Goal: Task Accomplishment & Management: Manage account settings

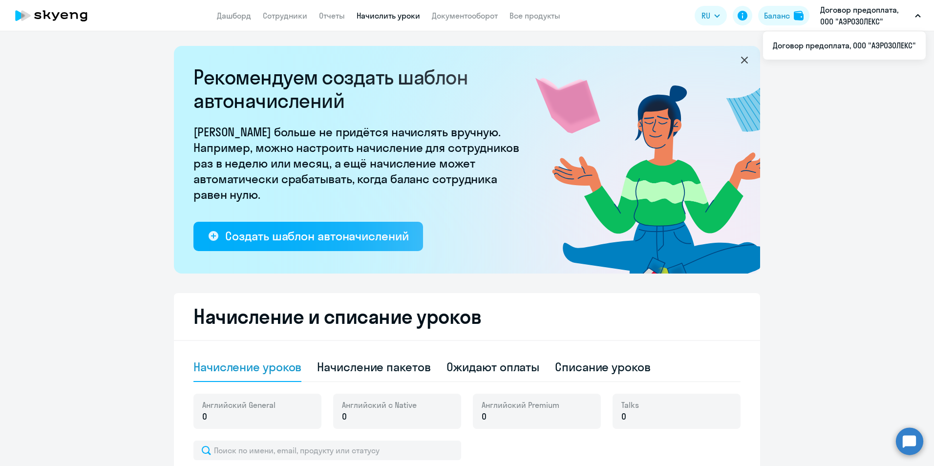
select select "10"
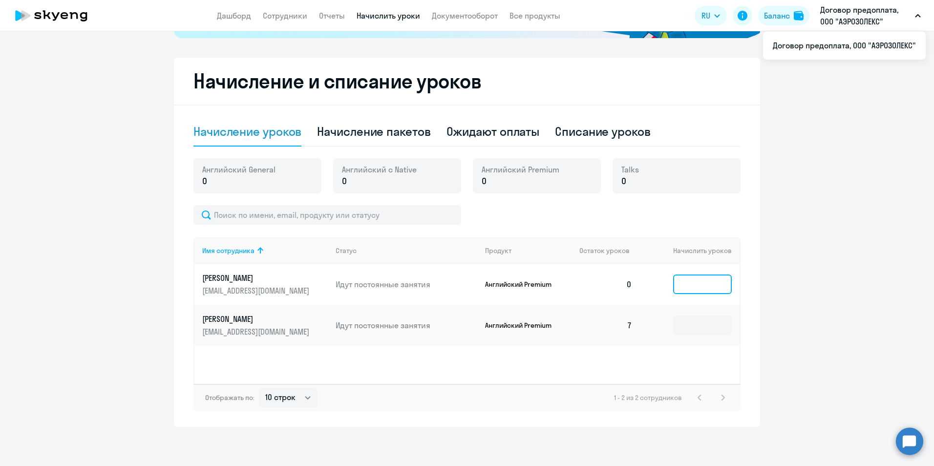
click at [692, 283] on input at bounding box center [702, 284] width 59 height 20
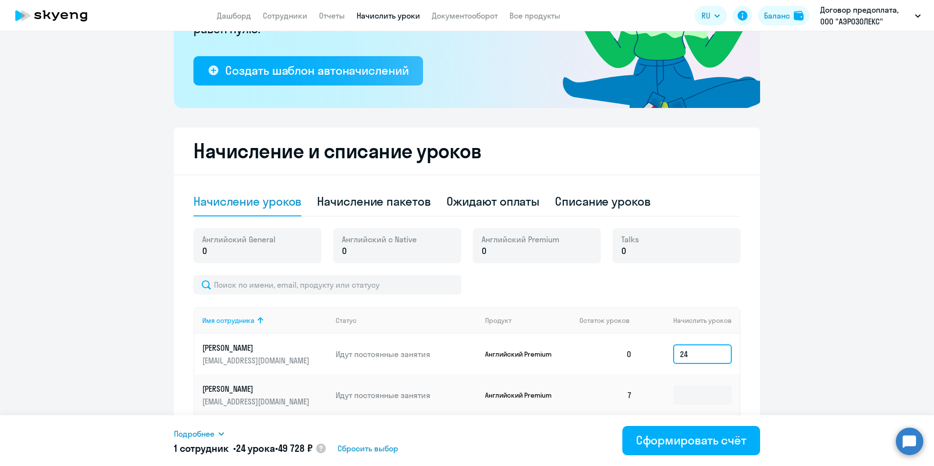
scroll to position [195, 0]
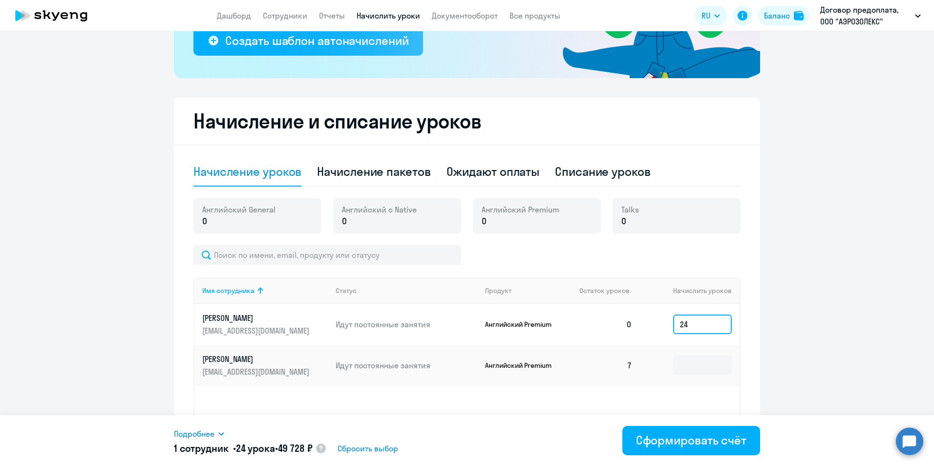
type input "2"
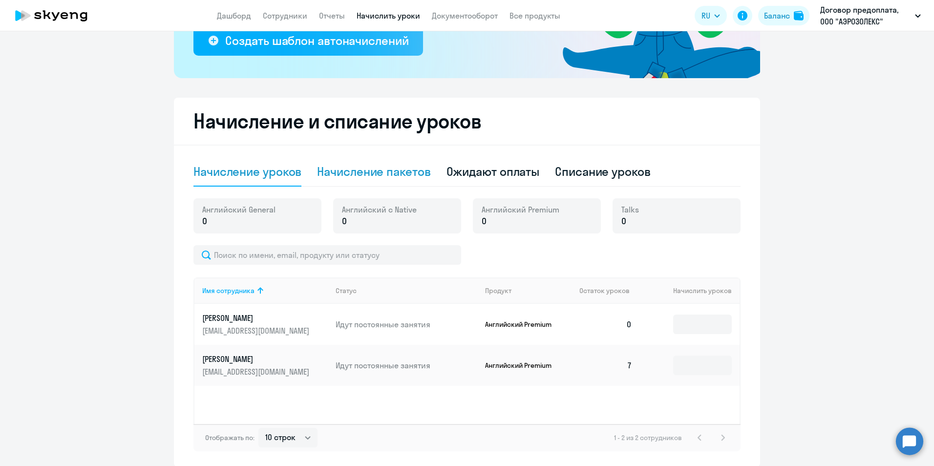
click at [389, 171] on div "Начисление пакетов" at bounding box center [373, 172] width 113 height 16
select select "10"
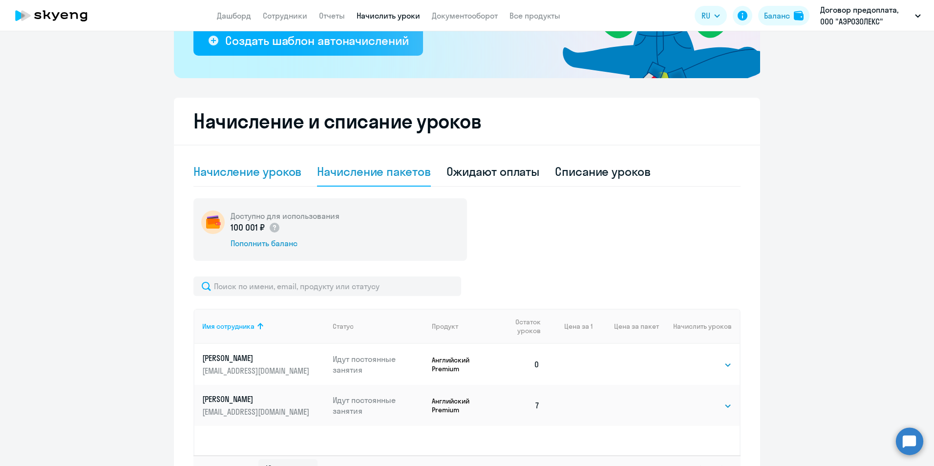
click at [250, 171] on div "Начисление уроков" at bounding box center [247, 172] width 108 height 16
select select "10"
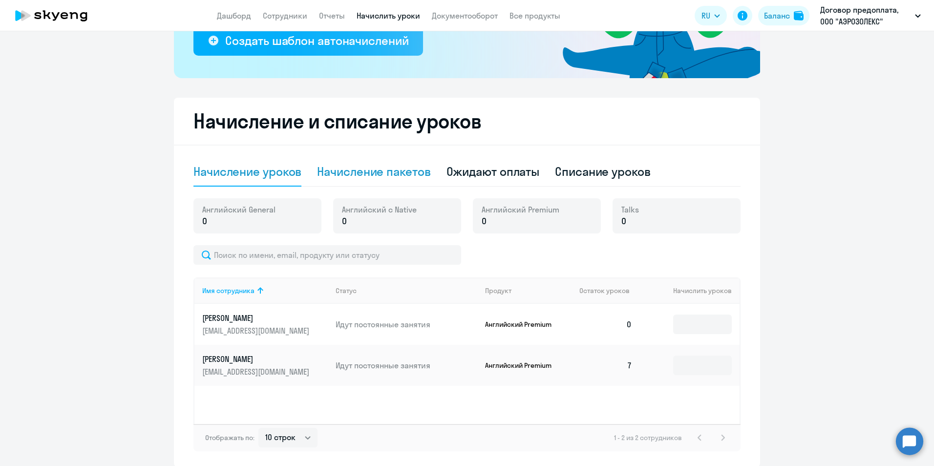
click at [371, 172] on div "Начисление пакетов" at bounding box center [373, 172] width 113 height 16
select select "10"
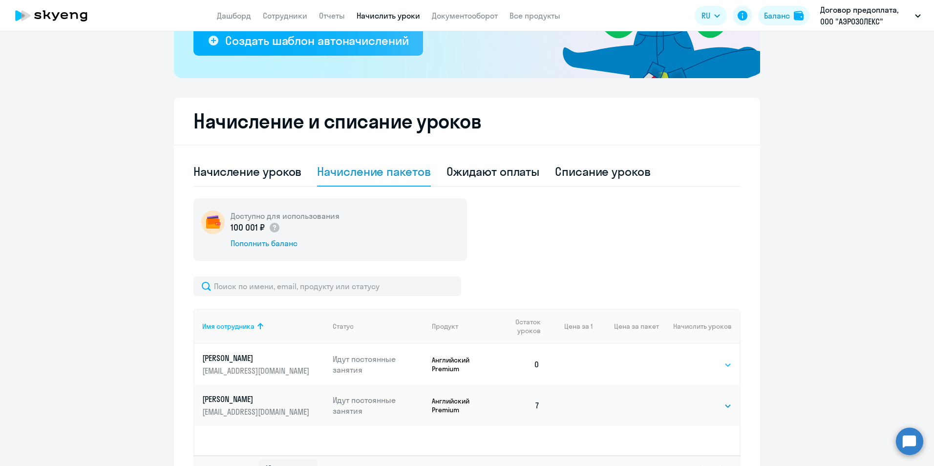
click at [712, 367] on select "Выбрать 4 8 16 32 64 96 128" at bounding box center [712, 365] width 40 height 12
click at [692, 359] on select "Выбрать 4 8 16 32 64 96 128" at bounding box center [712, 365] width 40 height 12
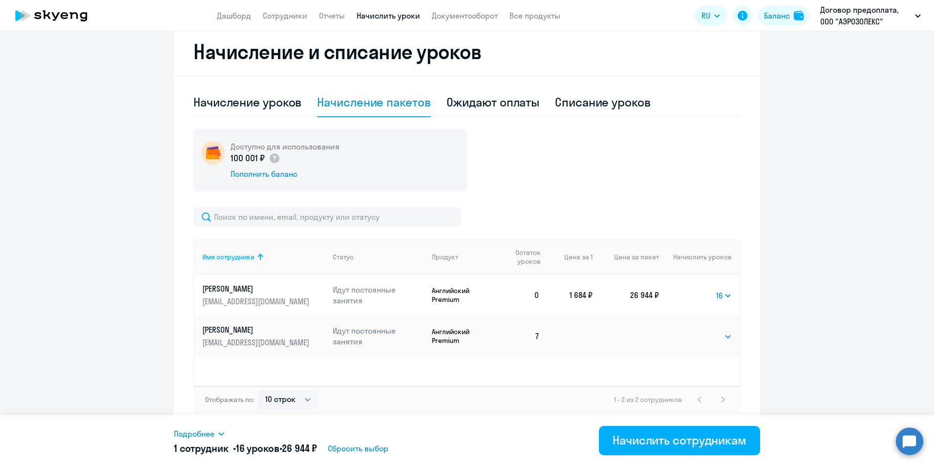
scroll to position [267, 0]
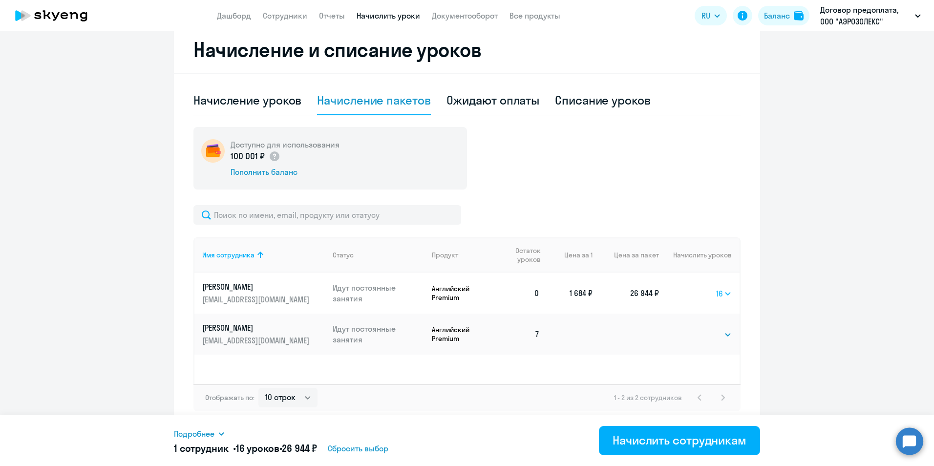
click at [725, 294] on select "Выбрать 4 8 16 32 64 96 128" at bounding box center [724, 294] width 16 height 12
select select "32"
click at [716, 288] on select "Выбрать 4 8 16 32 64 96 128" at bounding box center [724, 294] width 16 height 12
click at [724, 295] on select "Выбрать 4 8 16 32 64 96 128" at bounding box center [723, 294] width 17 height 12
click at [726, 333] on select "Выбрать 4 8 16 32 64 96 128" at bounding box center [712, 335] width 40 height 12
